Goal: Information Seeking & Learning: Learn about a topic

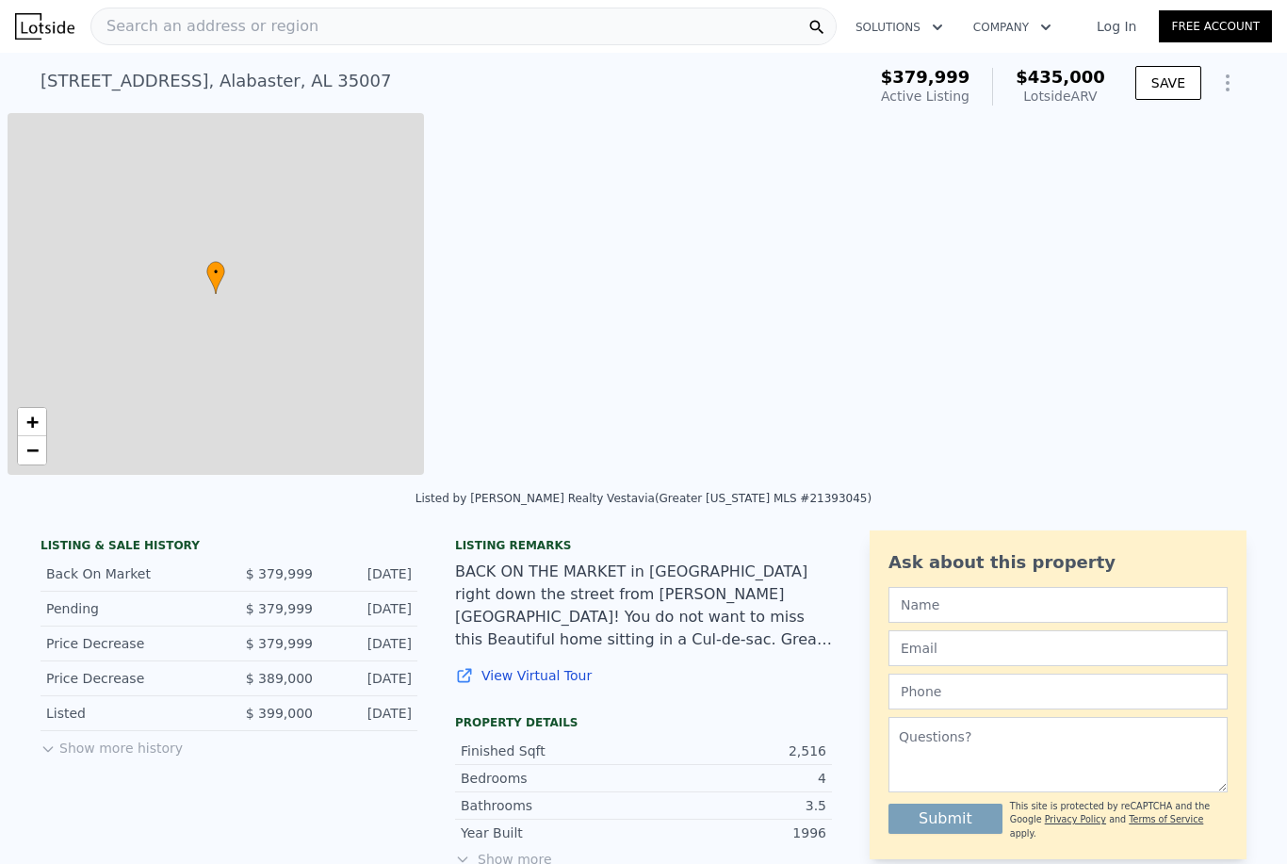
scroll to position [0, 8]
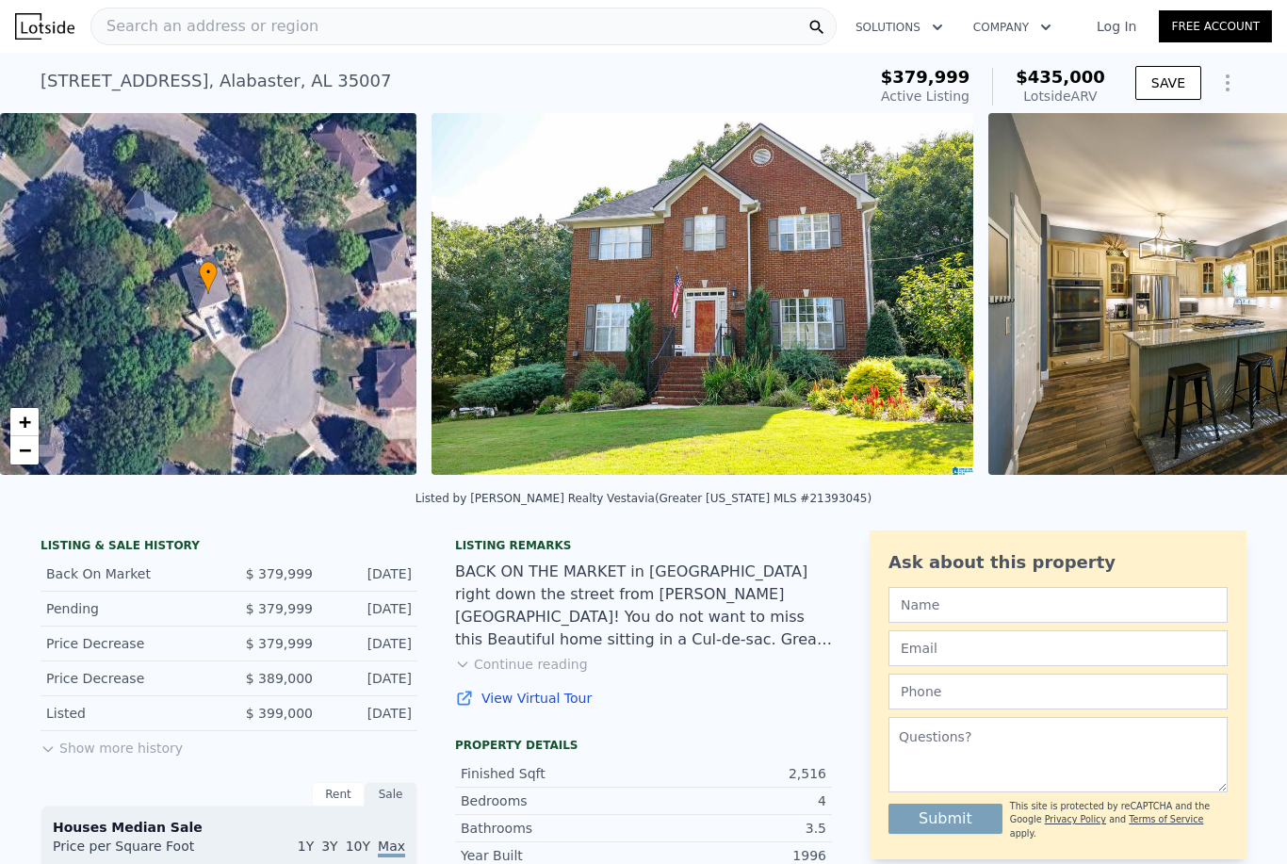
click at [366, 22] on div "Search an address or region" at bounding box center [463, 27] width 746 height 38
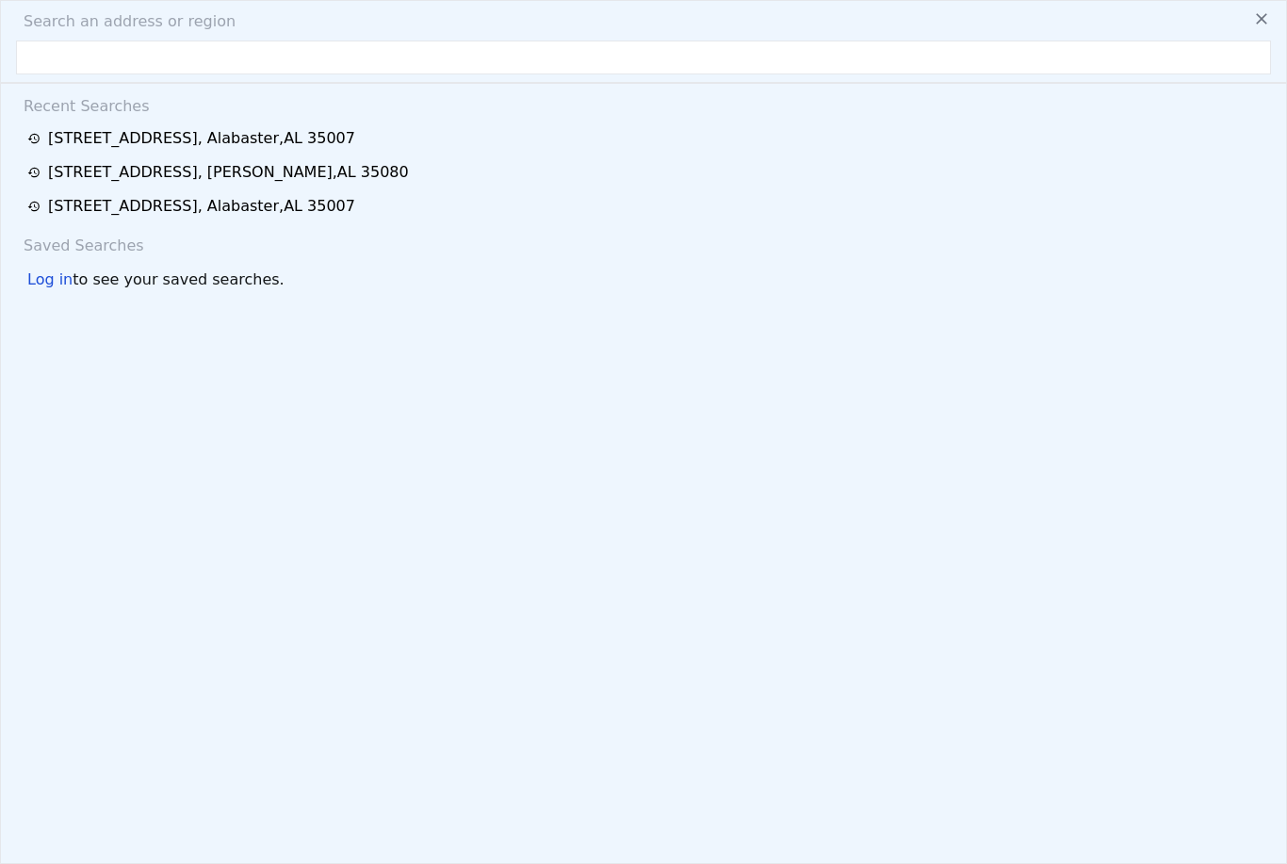
click at [361, 56] on input "text" at bounding box center [643, 58] width 1255 height 34
type input "[STREET_ADDRESS]"
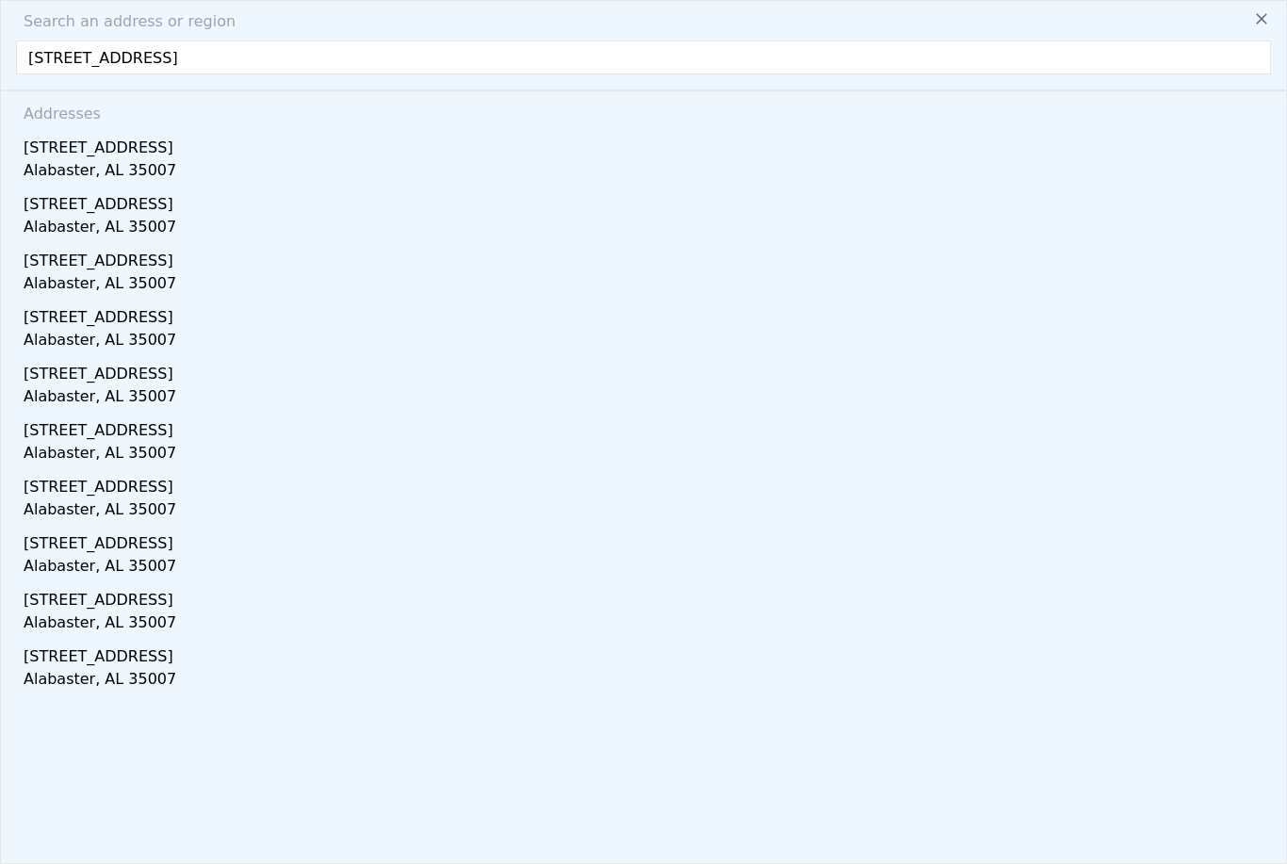
click at [72, 154] on div "[STREET_ADDRESS]" at bounding box center [647, 144] width 1247 height 30
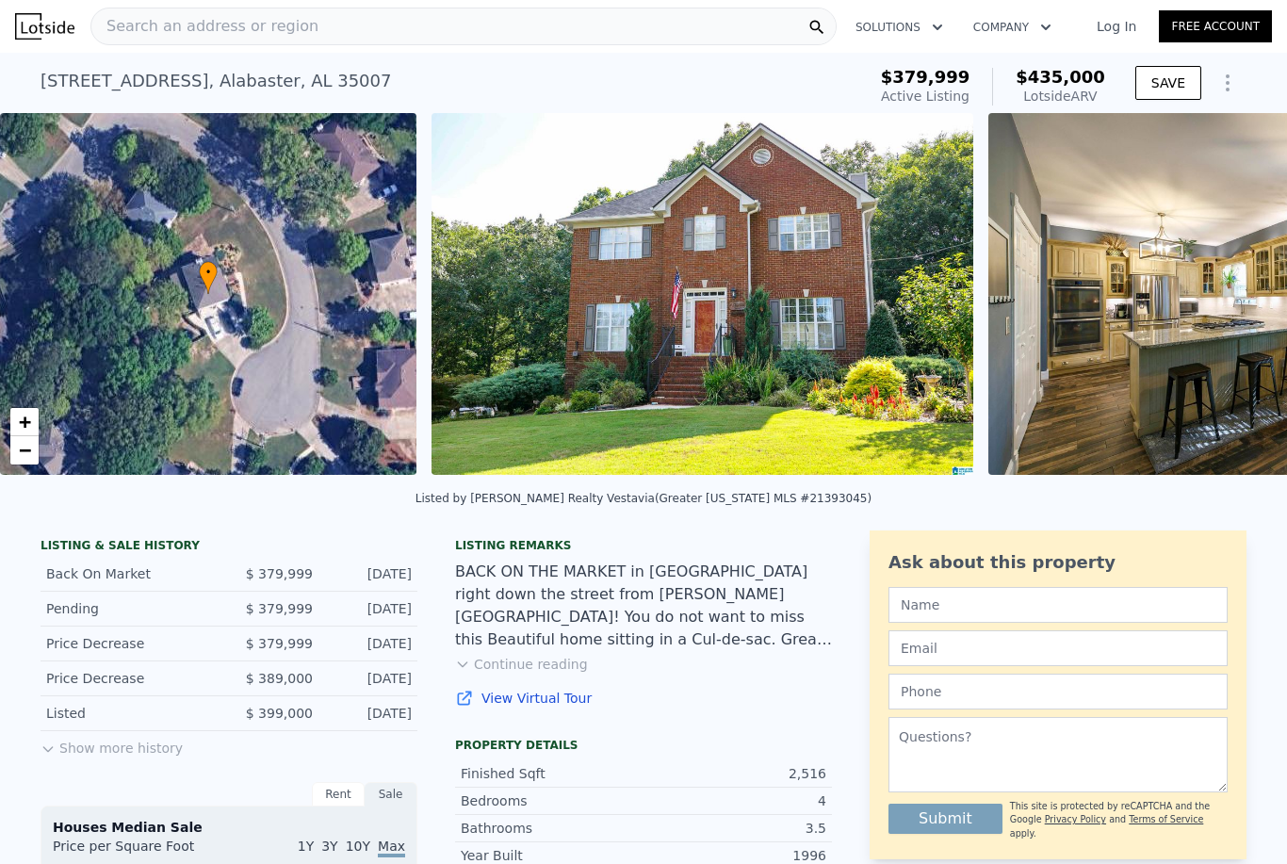
type input "4.5"
type input "1954"
type input "3074"
type input "14331"
type input "28291"
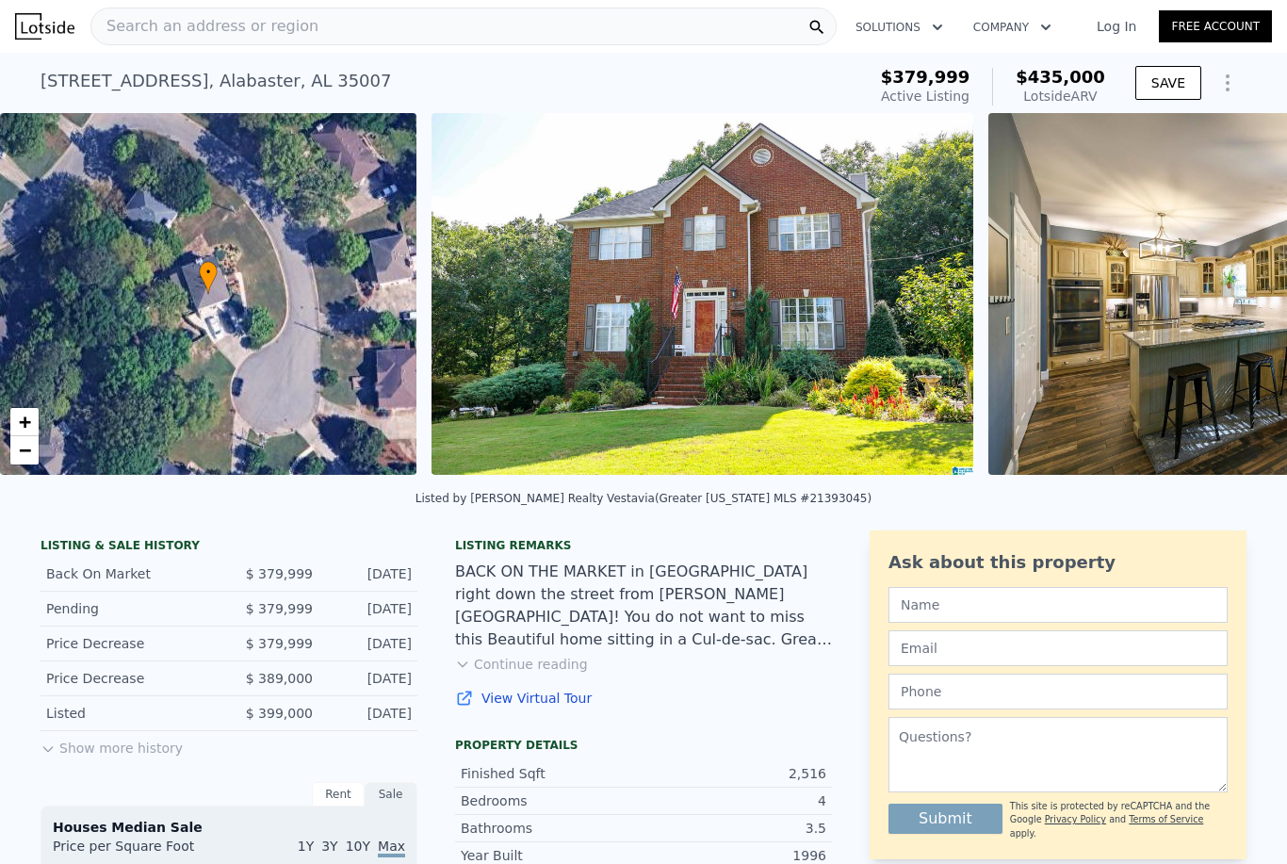
type input "$ 434,000"
type input "$ 15,375"
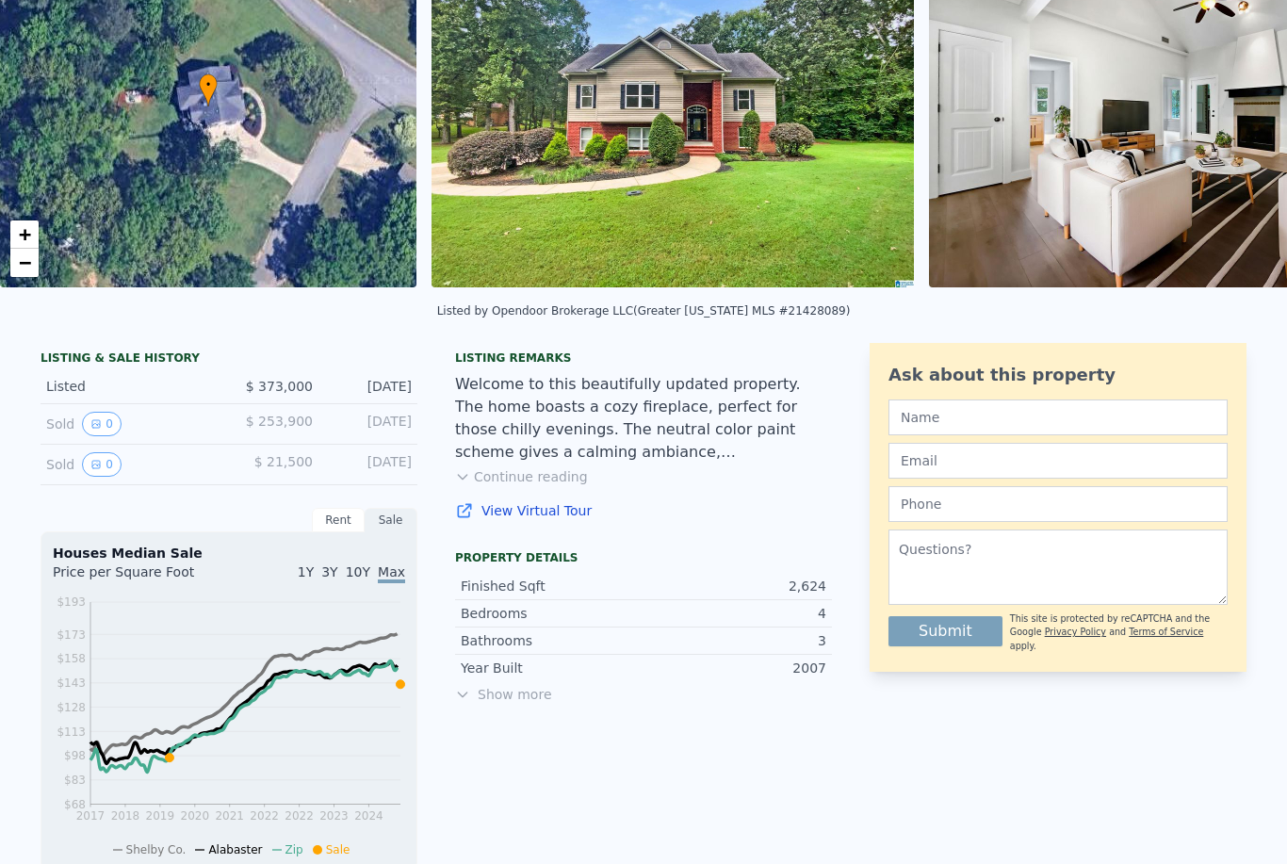
scroll to position [194, 0]
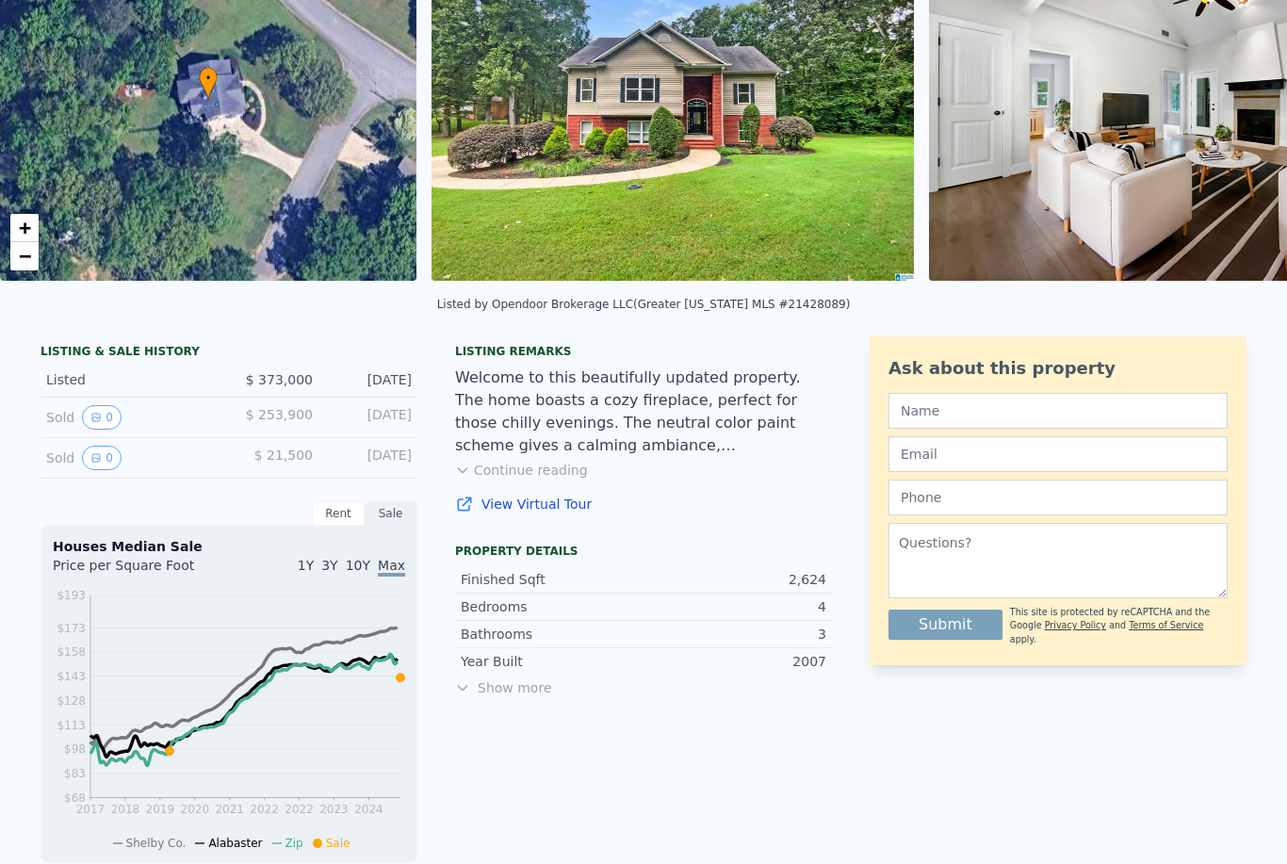
click at [54, 486] on div "LISTING & SALE HISTORY Listed $ 373,000 [DATE] Sold 0 $ 253,900 [DATE] Sold 0 $…" at bounding box center [229, 756] width 377 height 840
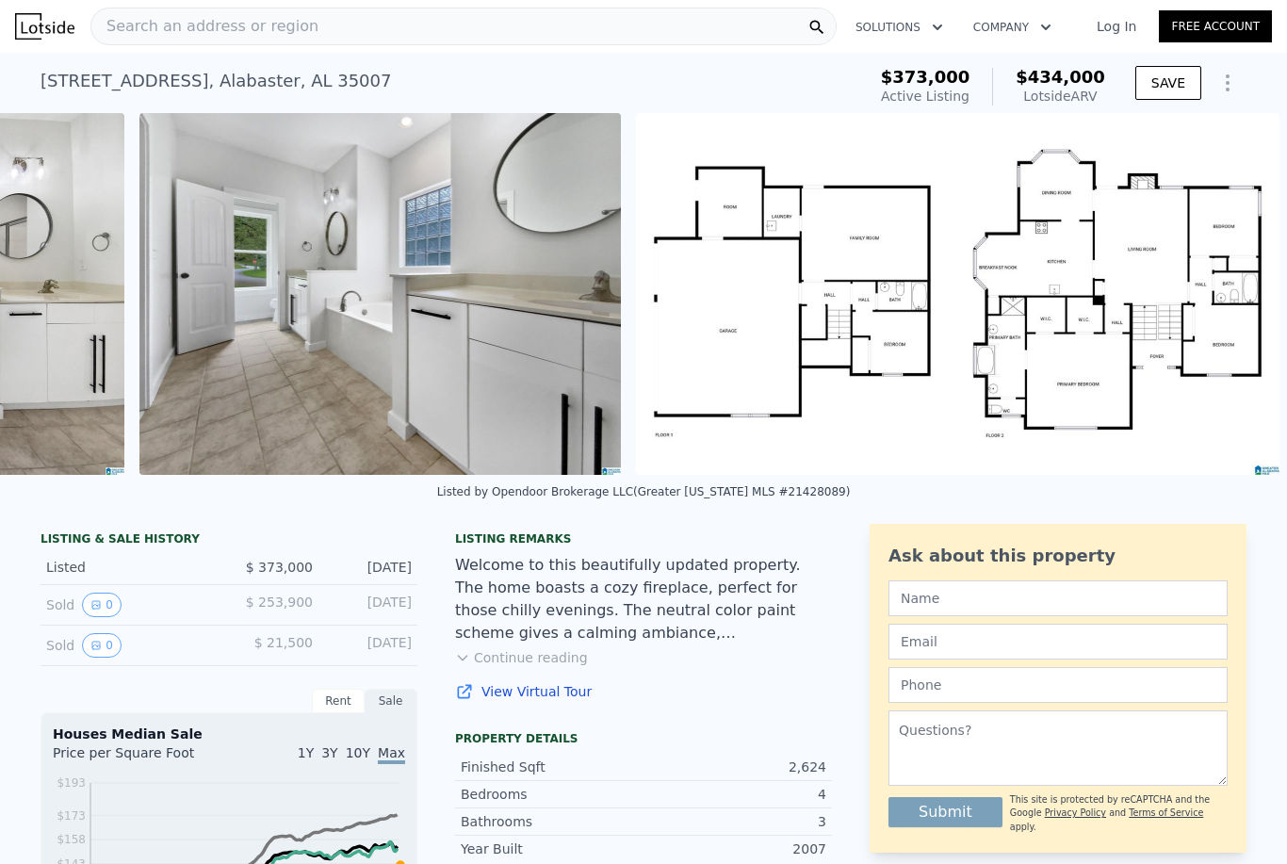
scroll to position [0, 0]
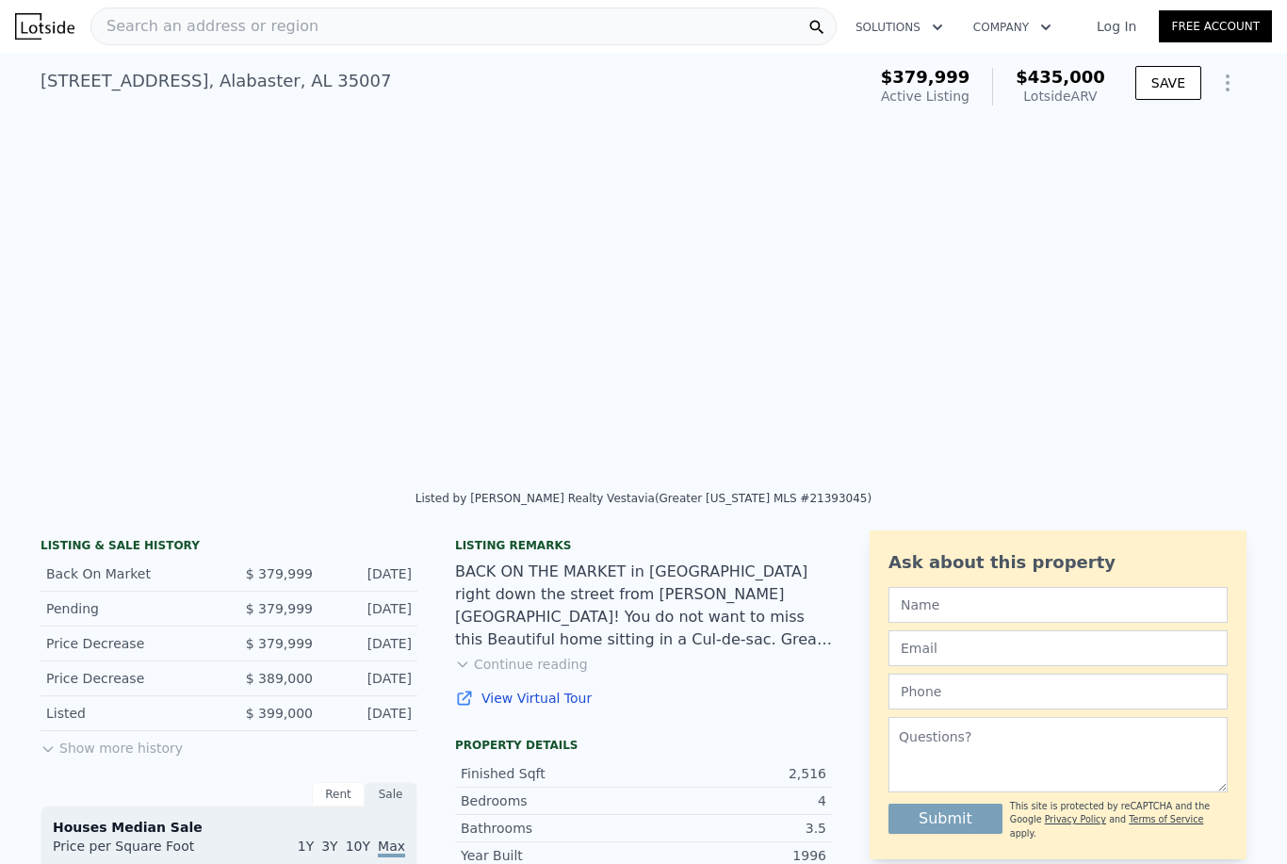
type input "$ 435,000"
type input "3.5"
type input "1948"
type input "3131"
type input "10500"
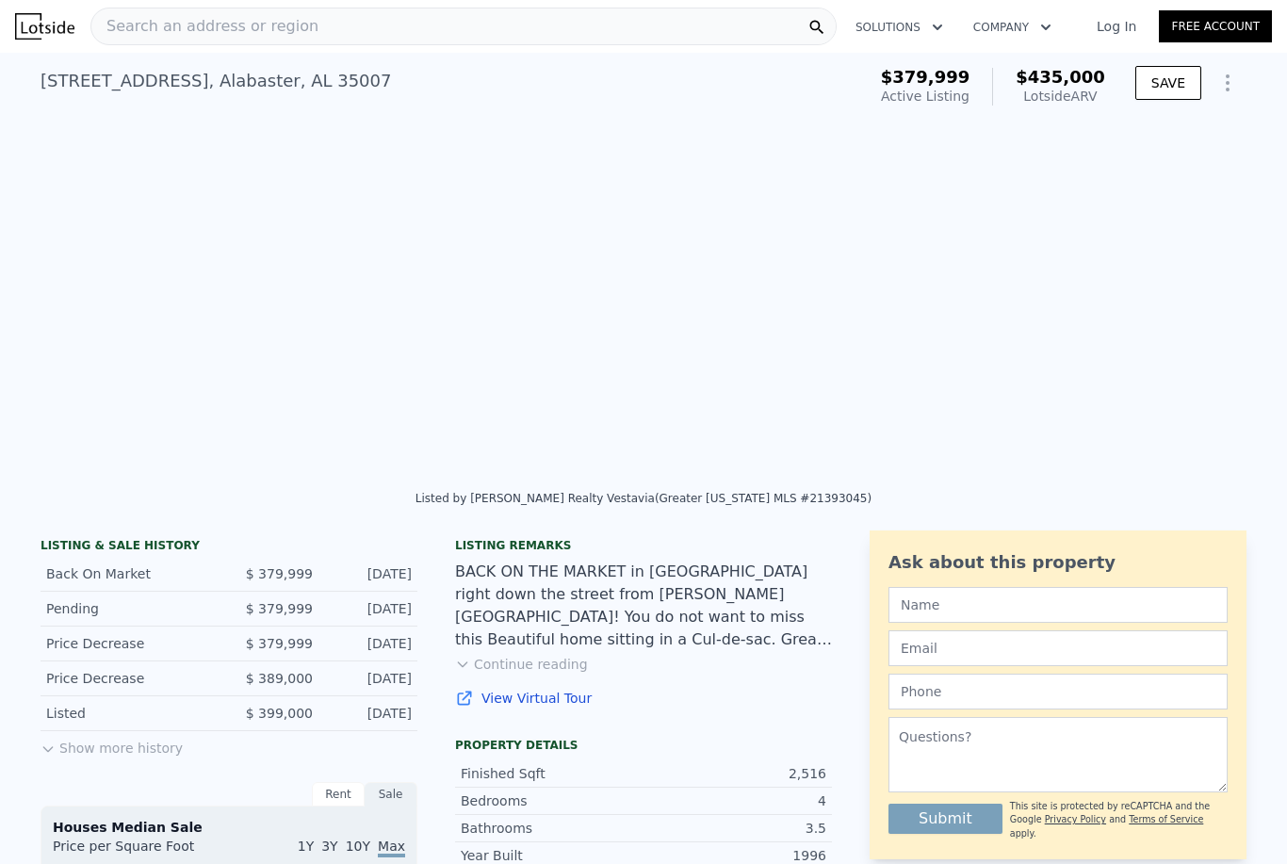
type input "18621"
type input "$ 7,719"
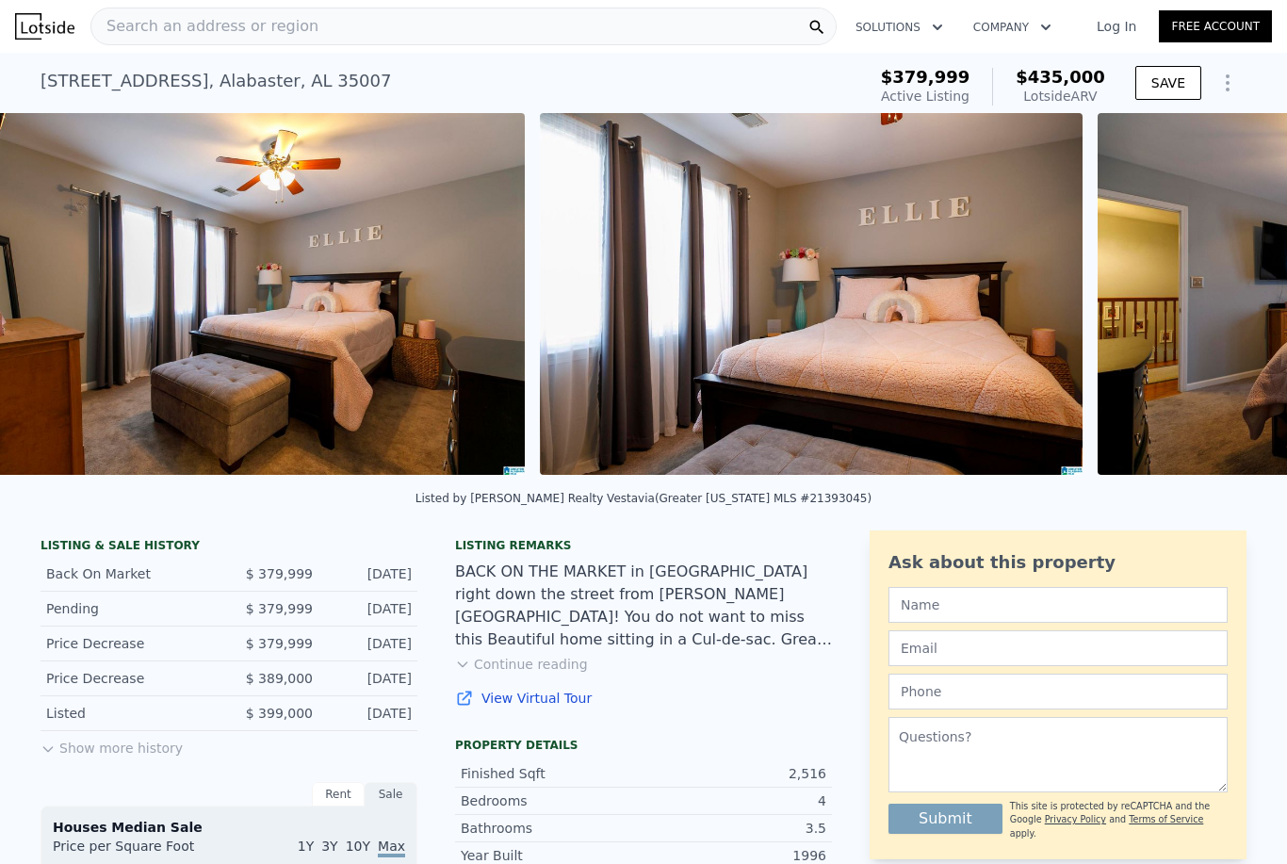
scroll to position [0, 11206]
